Goal: Information Seeking & Learning: Learn about a topic

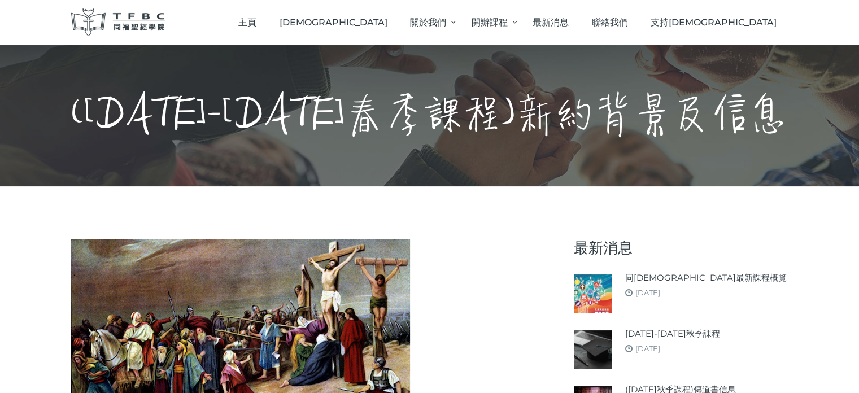
scroll to position [113, 0]
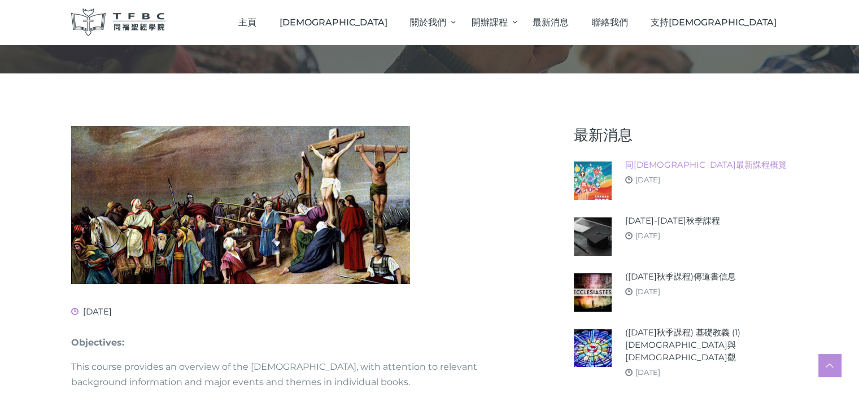
click at [672, 167] on link "同[DEMOGRAPHIC_DATA]最新課程概覽" at bounding box center [705, 165] width 161 height 12
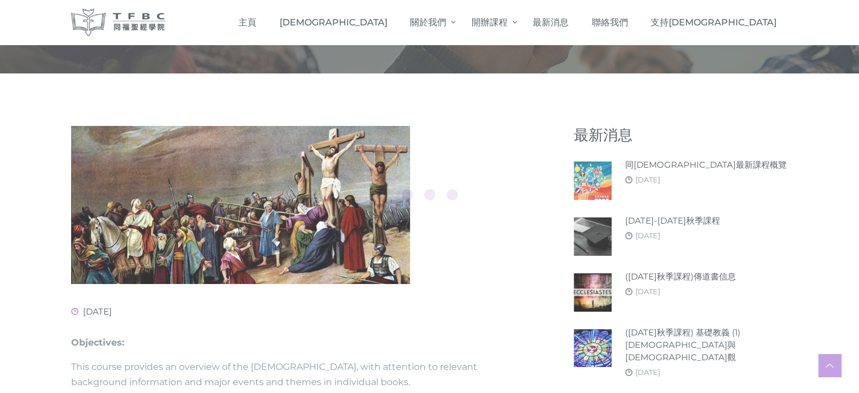
click at [673, 221] on div at bounding box center [429, 196] width 859 height 393
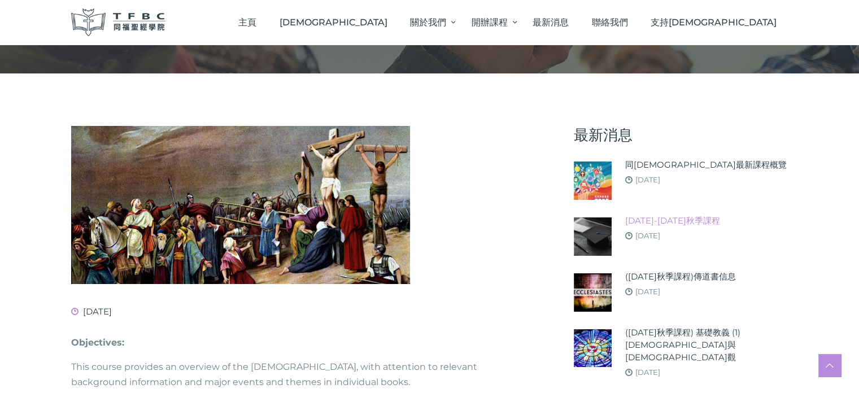
click at [673, 221] on link "[DATE]-[DATE]秋季課程" at bounding box center [672, 220] width 95 height 12
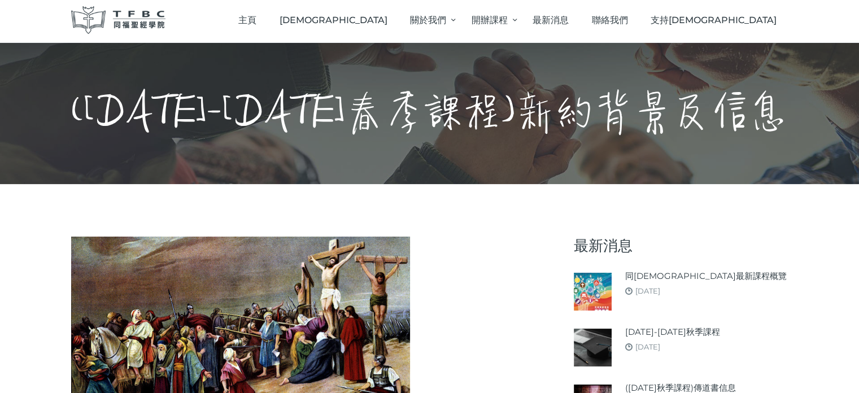
scroll to position [0, 0]
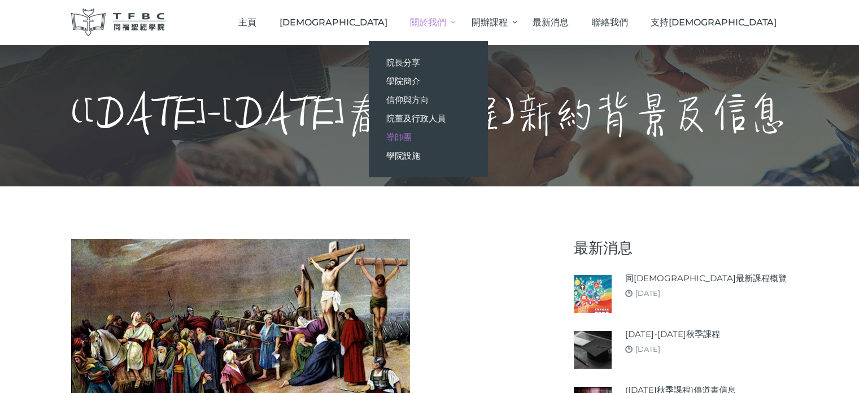
click at [411, 135] on span "導師團" at bounding box center [398, 137] width 25 height 11
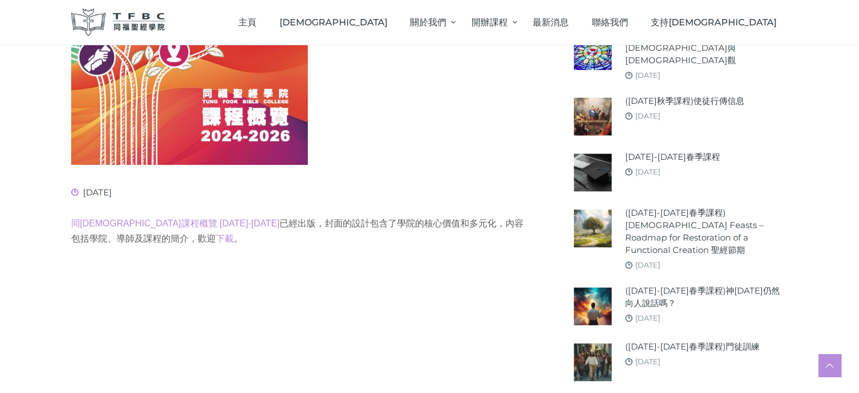
scroll to position [395, 0]
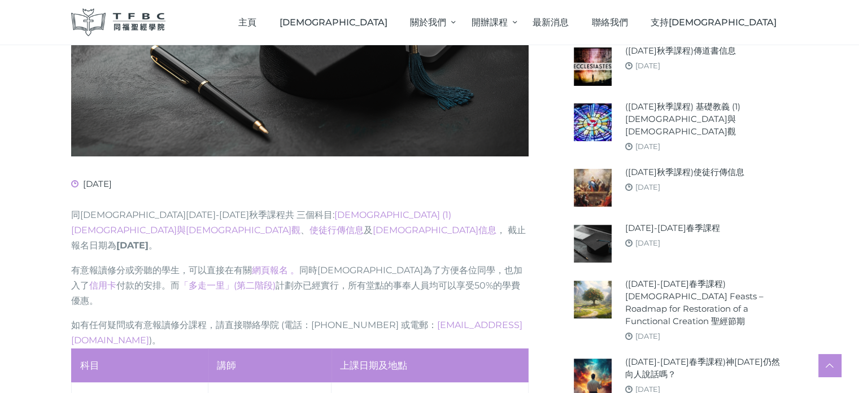
scroll to position [452, 0]
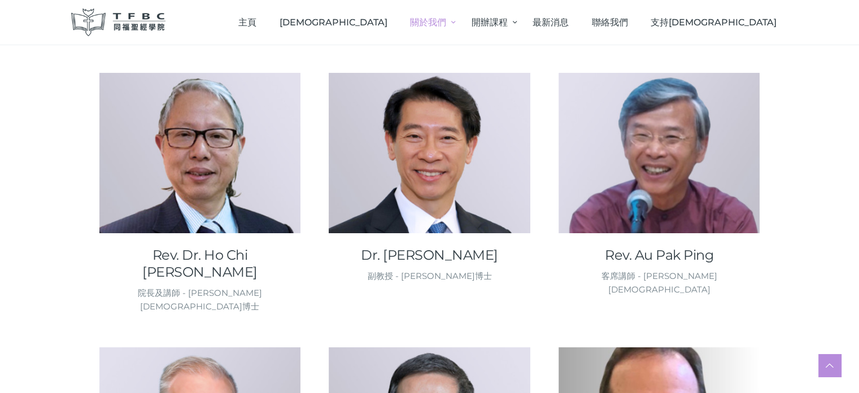
scroll to position [169, 0]
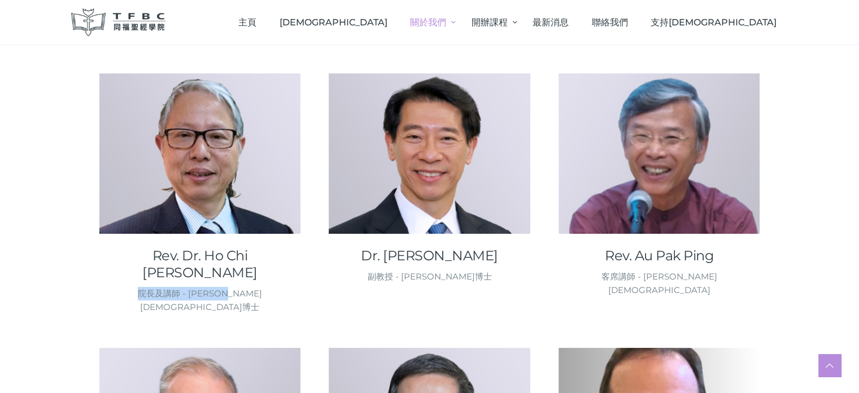
drag, startPoint x: 173, startPoint y: 277, endPoint x: 259, endPoint y: 281, distance: 85.3
click at [259, 287] on div "院長及講師 - 何志滌牧師博士" at bounding box center [200, 300] width 202 height 27
drag, startPoint x: 387, startPoint y: 276, endPoint x: 470, endPoint y: 284, distance: 83.3
click at [470, 284] on div "Dr. Fung Wing Wo, Benjamin 副教授 - 馮永和博士" at bounding box center [444, 210] width 230 height 274
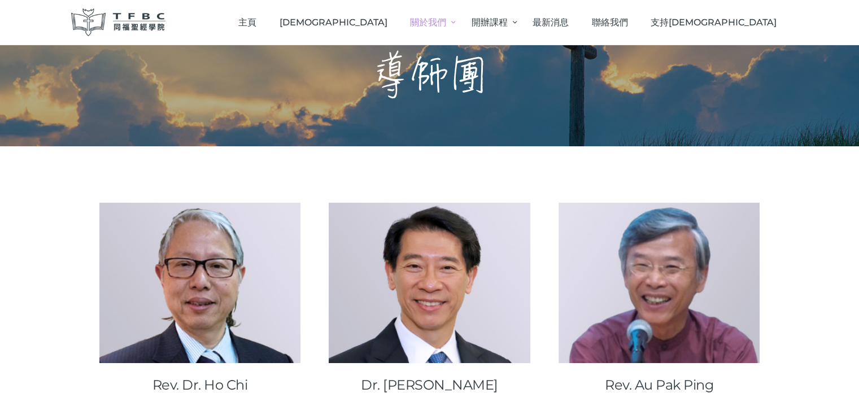
scroll to position [56, 0]
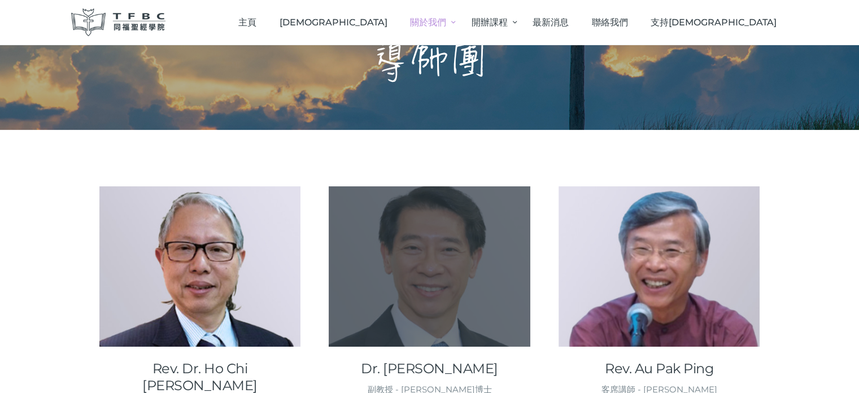
click at [459, 275] on div at bounding box center [430, 266] width 202 height 160
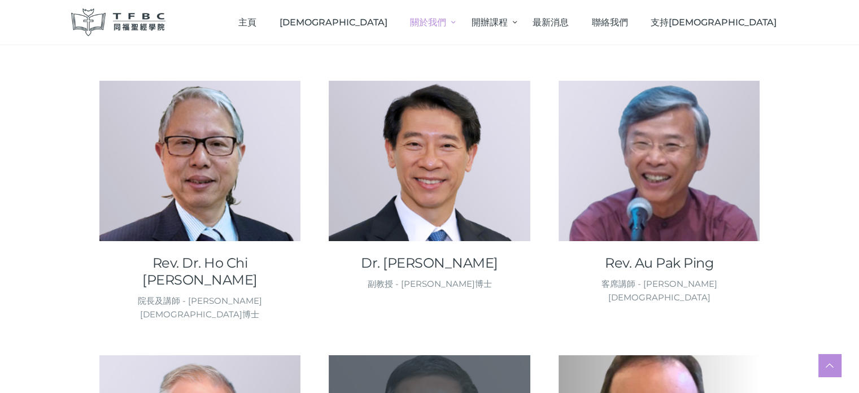
scroll to position [169, 0]
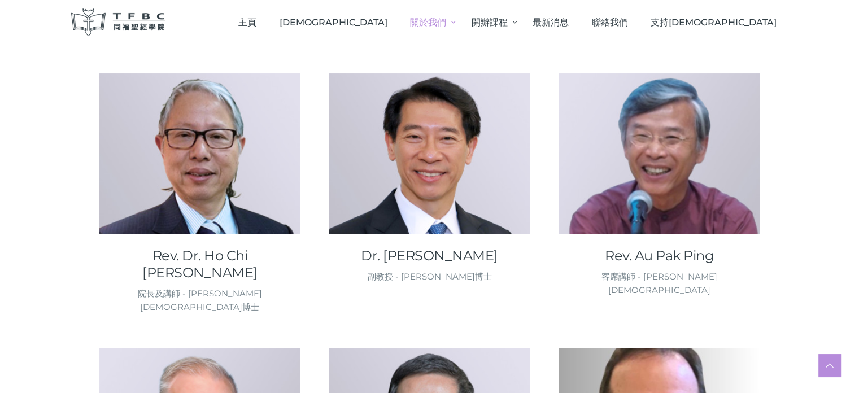
click at [421, 282] on div "副教授 - 馮永和博士" at bounding box center [430, 277] width 202 height 14
click at [394, 259] on link "Dr. Fung Wing Wo, Benjamin" at bounding box center [430, 255] width 202 height 17
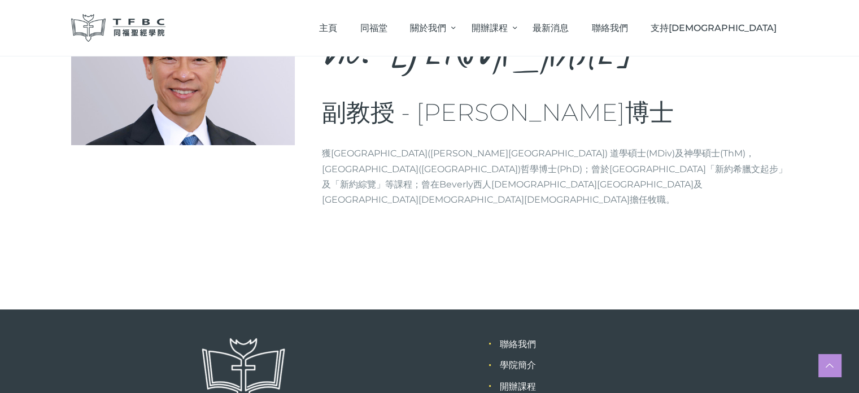
scroll to position [113, 0]
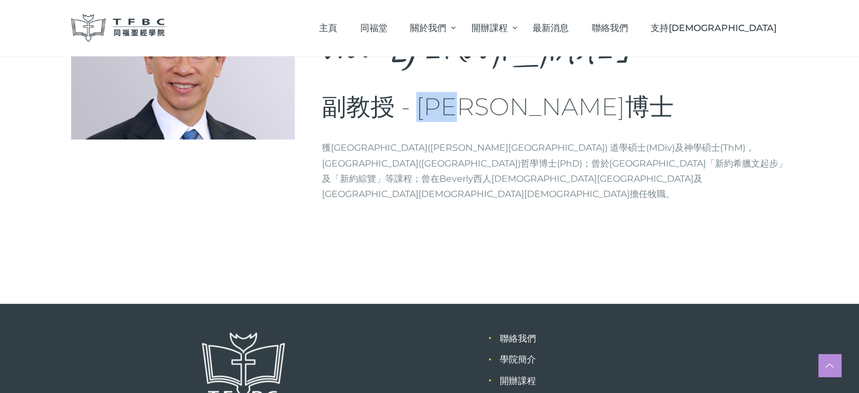
drag, startPoint x: 421, startPoint y: 108, endPoint x: 498, endPoint y: 111, distance: 76.8
click at [498, 111] on h3 "副教授 - 馮永和博士" at bounding box center [555, 107] width 466 height 30
copy h3 "馮永和"
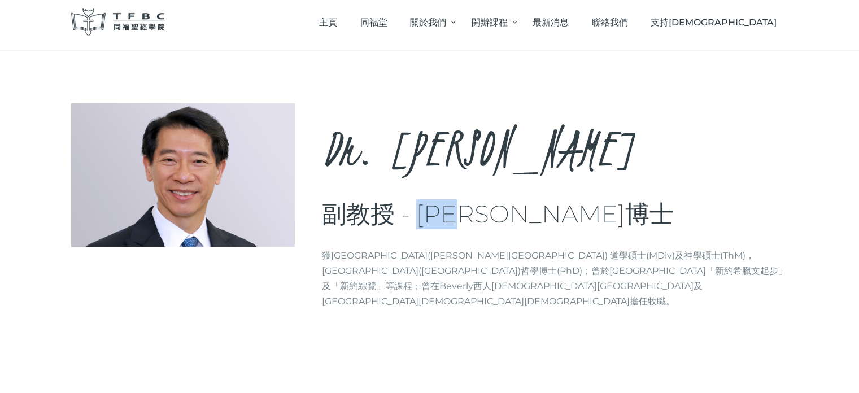
scroll to position [0, 0]
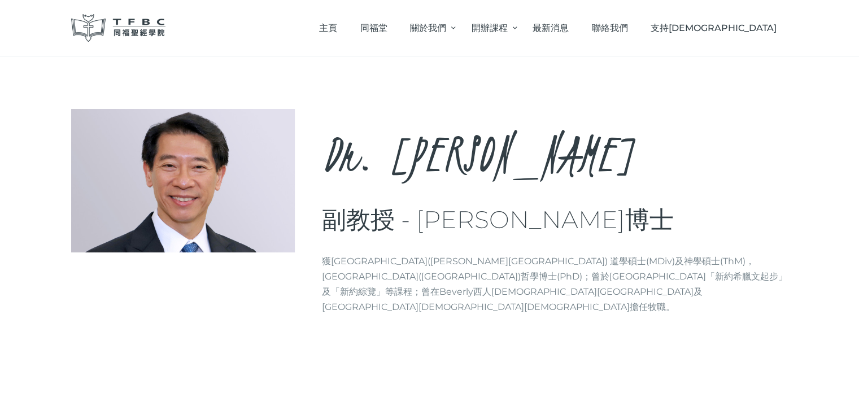
click at [531, 236] on div "Dr. Fung Wing Wo, Benjamin 副教授 - 馮永和博士 Brief info 獲哥頓康韋爾神學院(Gordon-Conwell Theo…" at bounding box center [555, 216] width 466 height 214
click at [384, 252] on div "Dr. [PERSON_NAME], [PERSON_NAME] 副教授 - [PERSON_NAME]博士 Brief info 獲[GEOGRAPHIC_…" at bounding box center [555, 216] width 466 height 214
